Goal: Use online tool/utility: Utilize a website feature to perform a specific function

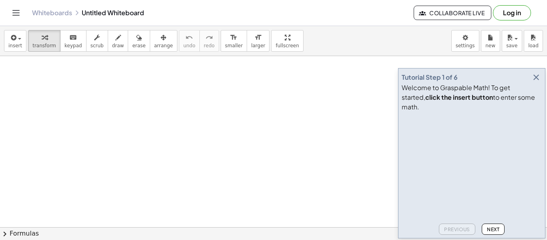
click at [538, 82] on icon "button" at bounding box center [536, 77] width 10 height 10
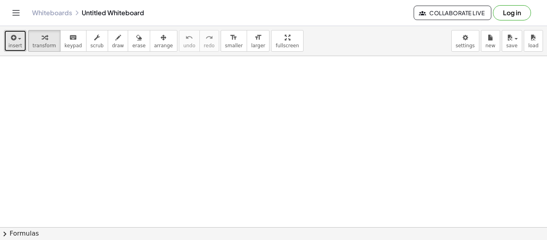
click at [12, 45] on span "insert" at bounding box center [15, 46] width 14 height 6
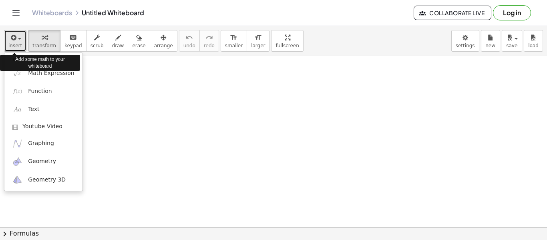
click at [11, 45] on span "insert" at bounding box center [15, 46] width 14 height 6
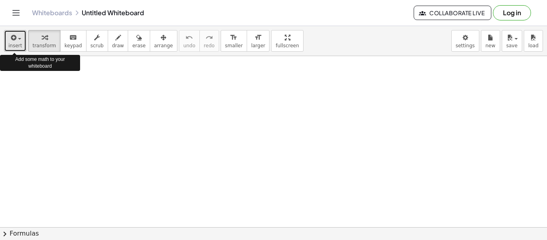
click at [11, 45] on span "insert" at bounding box center [15, 46] width 14 height 6
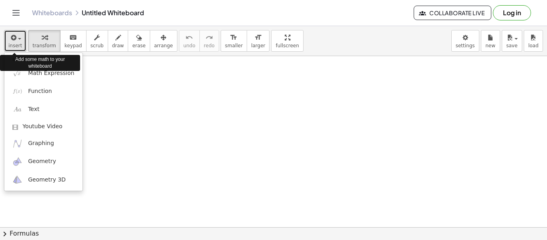
click at [11, 45] on span "insert" at bounding box center [15, 46] width 14 height 6
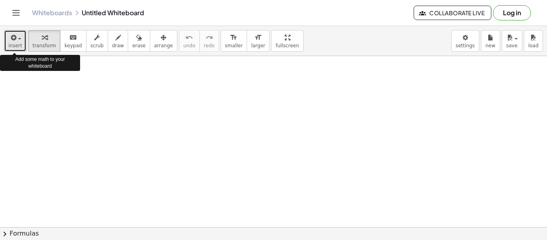
click at [11, 45] on span "insert" at bounding box center [15, 46] width 14 height 6
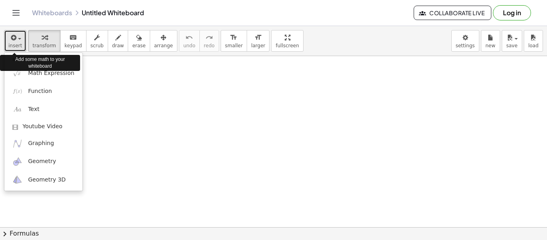
click at [11, 45] on span "insert" at bounding box center [15, 46] width 14 height 6
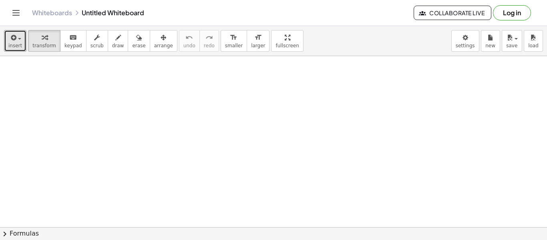
drag, startPoint x: 119, startPoint y: 121, endPoint x: 143, endPoint y: 157, distance: 43.6
drag, startPoint x: 93, startPoint y: 73, endPoint x: 120, endPoint y: 236, distance: 165.0
click at [120, 236] on div "insert select one: Math Expression Function Text Youtube Video Graphing Geometr…" at bounding box center [273, 133] width 547 height 214
